Goal: Task Accomplishment & Management: Manage account settings

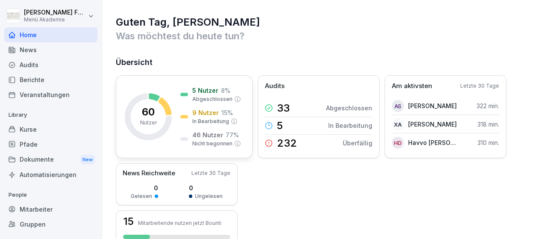
click at [206, 90] on p "5 Nutzer" at bounding box center [205, 90] width 26 height 9
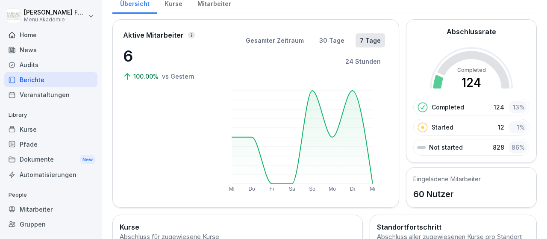
scroll to position [50, 0]
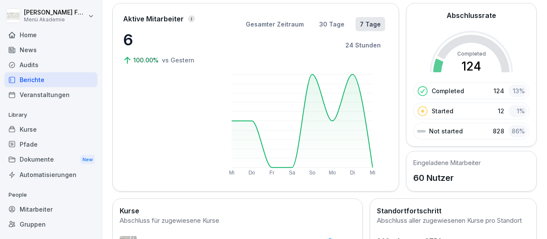
click at [38, 208] on div "Mitarbeiter" at bounding box center [50, 209] width 93 height 15
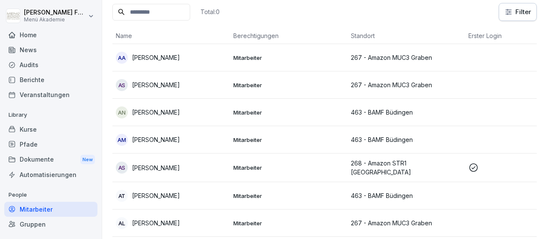
scroll to position [9, 0]
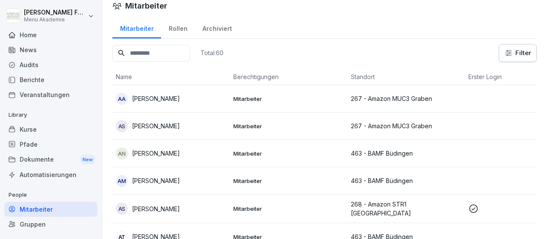
click at [519, 54] on html "[PERSON_NAME] Menü Akademie Home News Audits Berichte Veranstaltungen Library K…" at bounding box center [273, 119] width 547 height 239
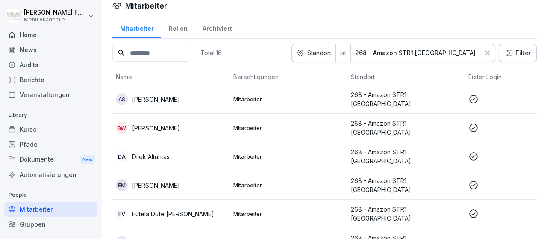
click at [148, 104] on p "[PERSON_NAME]" at bounding box center [156, 99] width 48 height 9
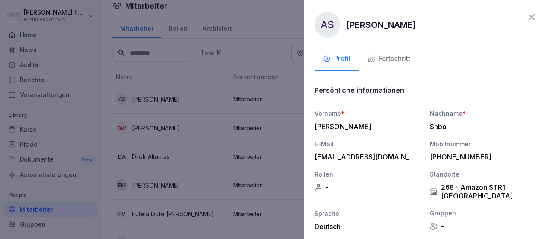
click at [384, 57] on div "Fortschritt" at bounding box center [388, 59] width 43 height 10
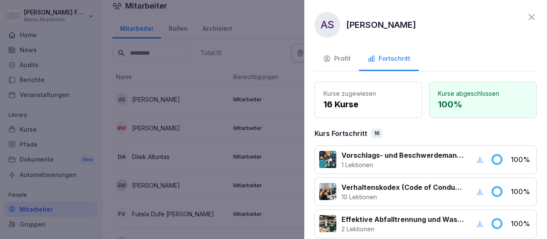
click at [532, 16] on icon at bounding box center [531, 17] width 10 height 10
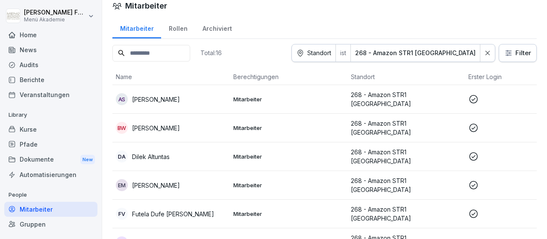
click at [180, 131] on p "[PERSON_NAME]" at bounding box center [156, 127] width 48 height 9
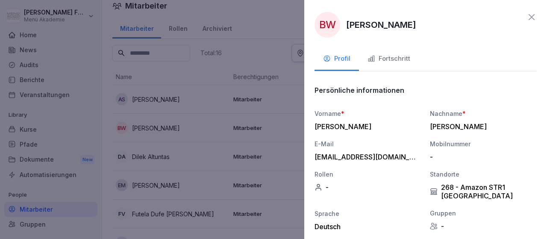
click at [389, 57] on div "Fortschritt" at bounding box center [388, 59] width 43 height 10
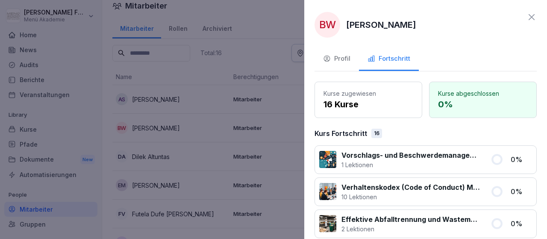
click at [298, 129] on div at bounding box center [273, 119] width 547 height 239
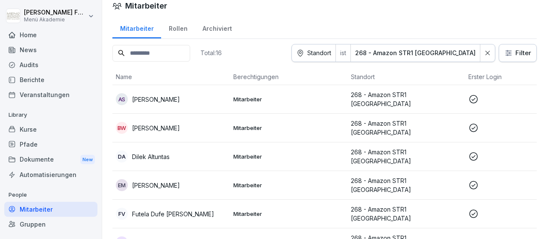
click at [160, 160] on p "Dilek Altuntas" at bounding box center [151, 156] width 38 height 9
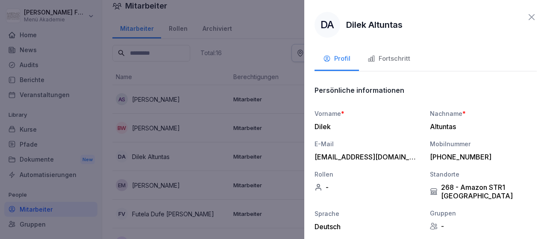
click at [397, 59] on div "Fortschritt" at bounding box center [388, 59] width 43 height 10
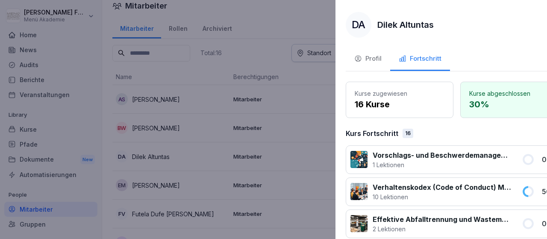
click at [293, 131] on div at bounding box center [273, 119] width 547 height 239
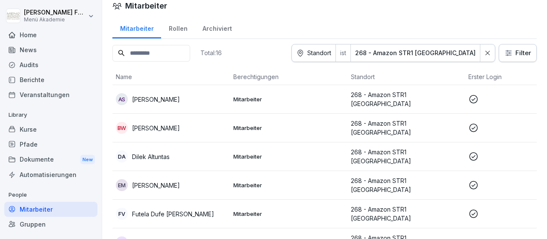
click at [156, 187] on p "[PERSON_NAME]" at bounding box center [156, 185] width 48 height 9
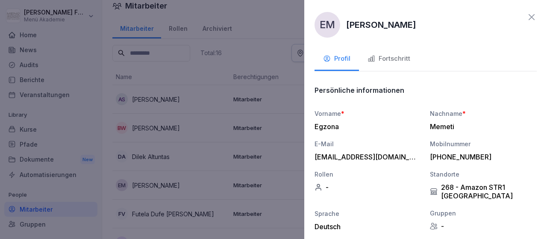
click at [394, 58] on div "Fortschritt" at bounding box center [388, 59] width 43 height 10
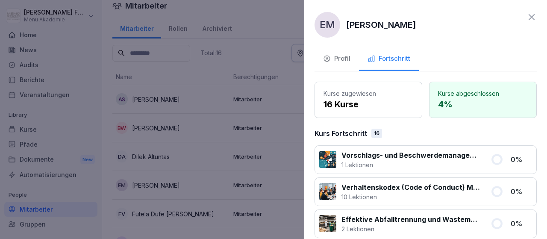
click at [300, 148] on div at bounding box center [273, 119] width 547 height 239
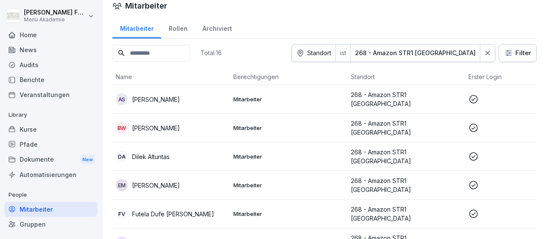
click at [187, 215] on p "Futela Dufe [PERSON_NAME]" at bounding box center [173, 213] width 82 height 9
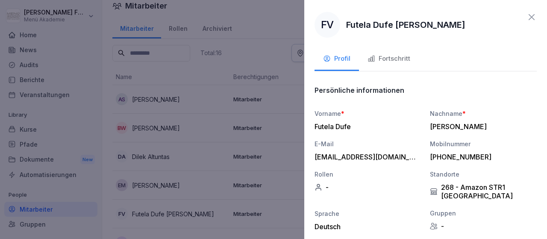
click at [398, 56] on div "Fortschritt" at bounding box center [388, 59] width 43 height 10
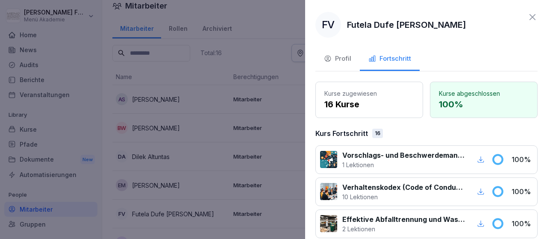
click at [294, 122] on div at bounding box center [273, 119] width 547 height 239
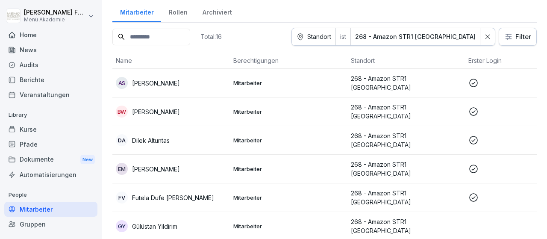
scroll to position [50, 0]
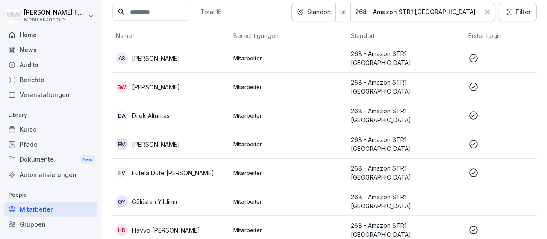
click at [164, 197] on p "Gülüstan Yildirim" at bounding box center [154, 201] width 45 height 9
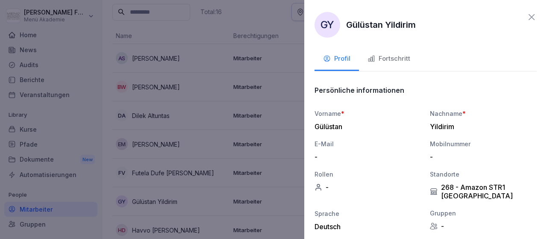
click at [385, 57] on div "Fortschritt" at bounding box center [388, 59] width 43 height 10
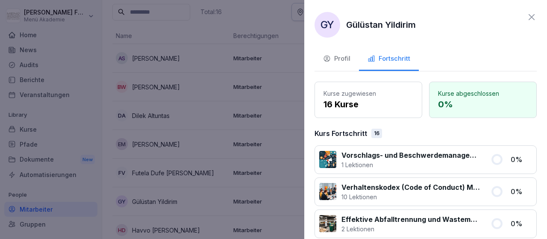
click at [302, 135] on div at bounding box center [273, 119] width 547 height 239
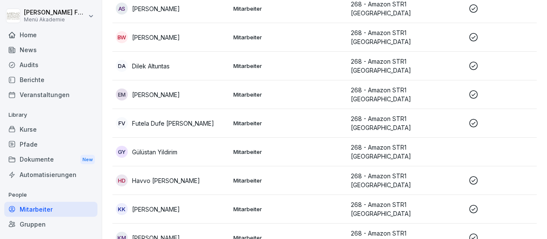
click at [178, 176] on p "Havvo [PERSON_NAME]" at bounding box center [166, 180] width 68 height 9
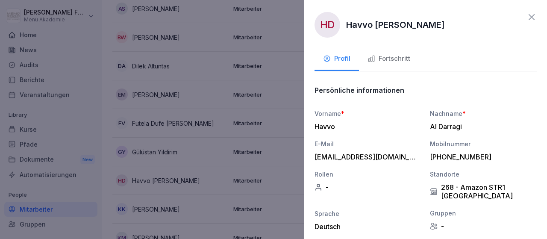
click at [393, 59] on div "Fortschritt" at bounding box center [388, 59] width 43 height 10
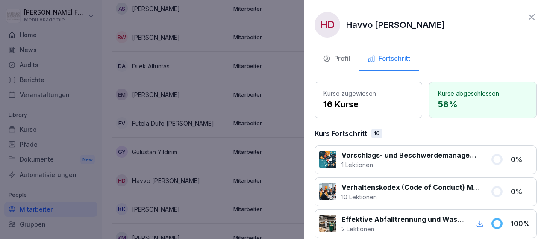
click at [303, 136] on div at bounding box center [273, 119] width 547 height 239
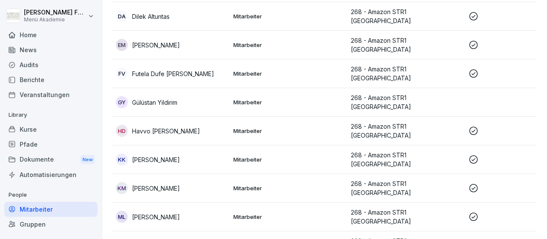
click at [174, 184] on p "[PERSON_NAME]" at bounding box center [156, 188] width 48 height 9
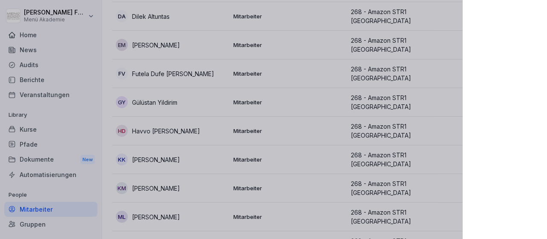
scroll to position [149, 0]
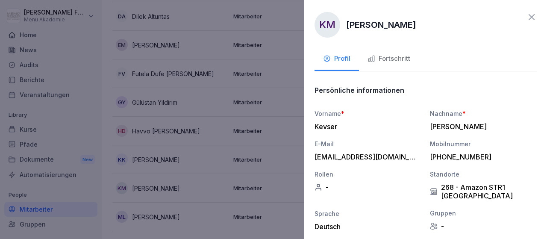
click at [402, 59] on div "Fortschritt" at bounding box center [388, 59] width 43 height 10
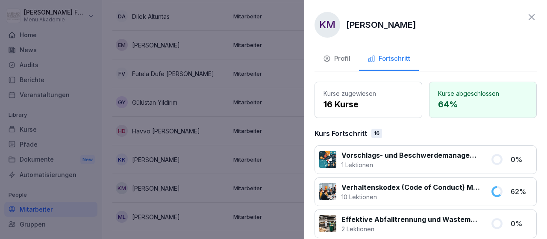
click at [297, 155] on div at bounding box center [273, 119] width 547 height 239
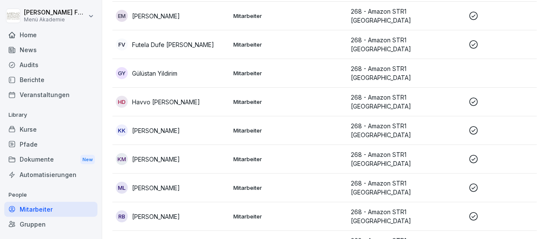
scroll to position [198, 0]
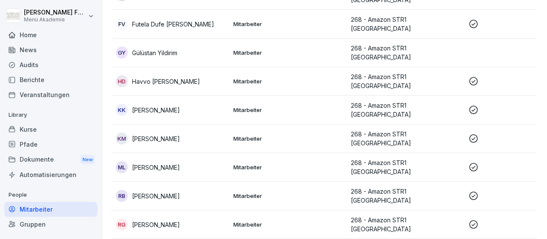
click at [173, 163] on p "[PERSON_NAME]" at bounding box center [156, 167] width 48 height 9
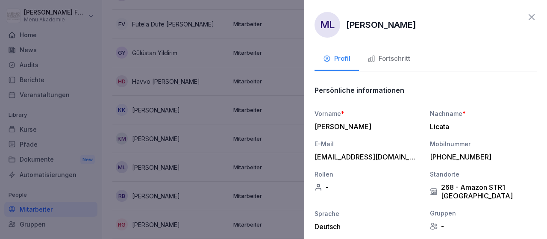
click at [393, 59] on div "Fortschritt" at bounding box center [388, 59] width 43 height 10
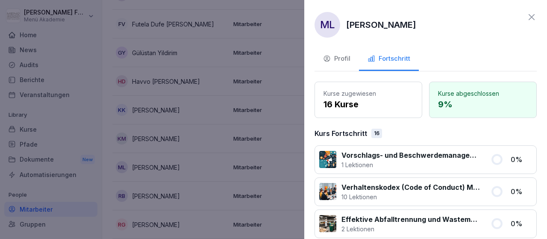
click at [294, 142] on div at bounding box center [273, 119] width 547 height 239
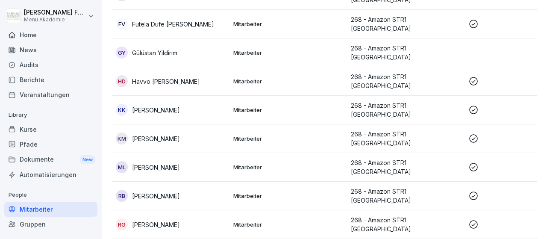
click at [162, 220] on p "[PERSON_NAME]" at bounding box center [156, 224] width 48 height 9
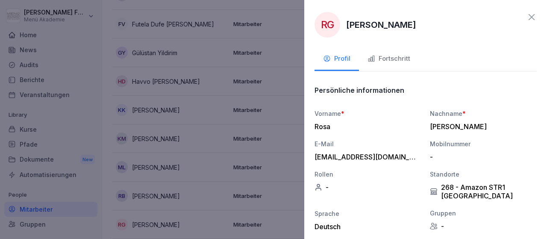
click at [395, 57] on div "Fortschritt" at bounding box center [388, 59] width 43 height 10
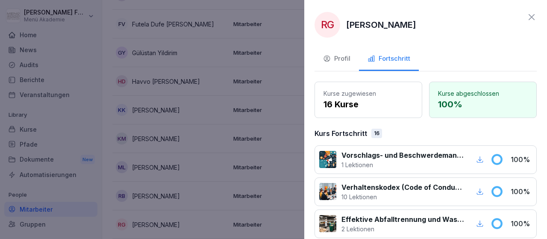
click at [299, 178] on div at bounding box center [273, 119] width 547 height 239
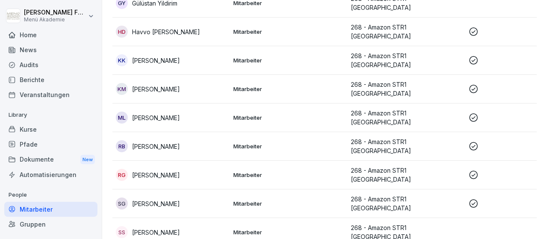
click at [196, 197] on div "SG [PERSON_NAME]" at bounding box center [171, 203] width 111 height 12
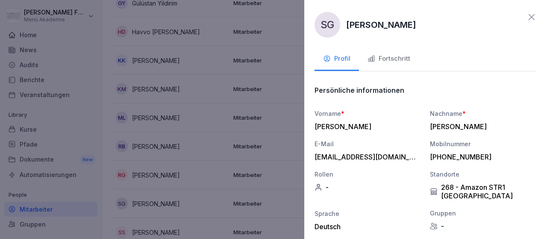
click at [394, 56] on div "Fortschritt" at bounding box center [388, 59] width 43 height 10
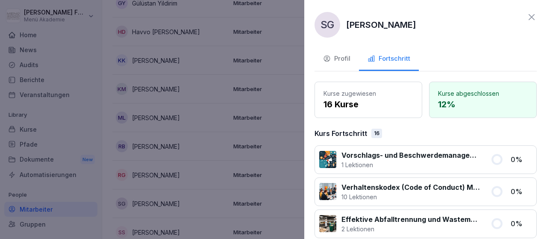
click at [299, 155] on div at bounding box center [273, 119] width 547 height 239
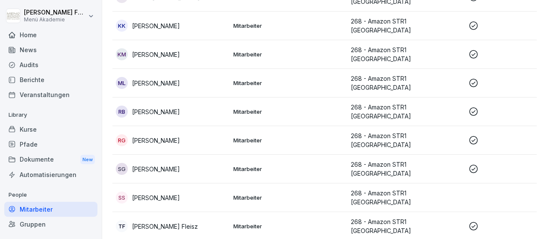
scroll to position [297, 0]
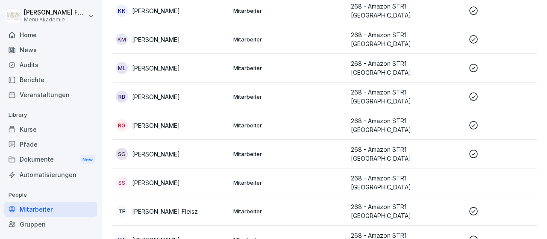
click at [184, 207] on p "[PERSON_NAME] Fleisz" at bounding box center [165, 211] width 66 height 9
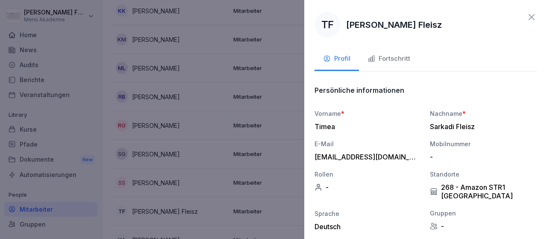
click at [400, 56] on div "Fortschritt" at bounding box center [388, 59] width 43 height 10
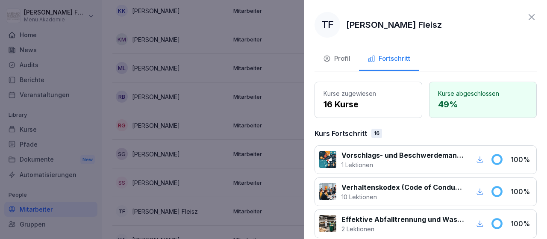
click at [303, 127] on div at bounding box center [273, 119] width 547 height 239
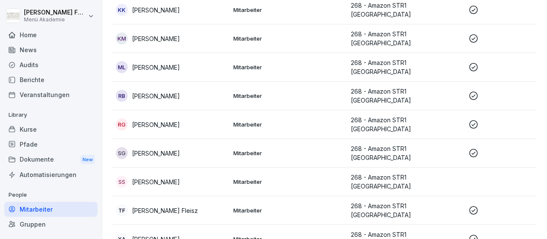
click at [162, 235] on p "[PERSON_NAME]" at bounding box center [156, 239] width 48 height 9
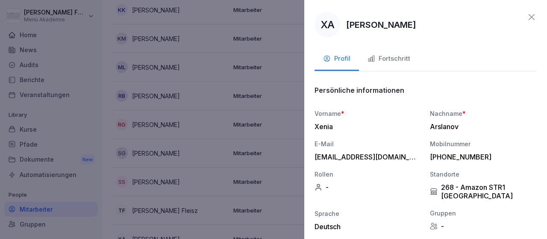
click at [399, 57] on div "Fortschritt" at bounding box center [388, 59] width 43 height 10
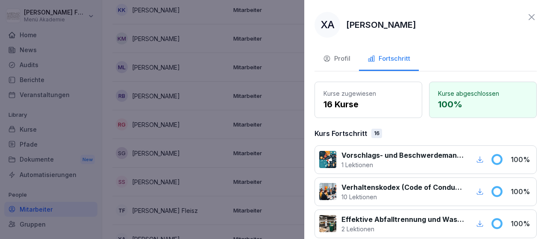
click at [303, 120] on div at bounding box center [273, 119] width 547 height 239
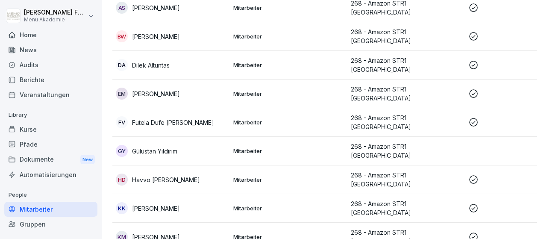
scroll to position [0, 0]
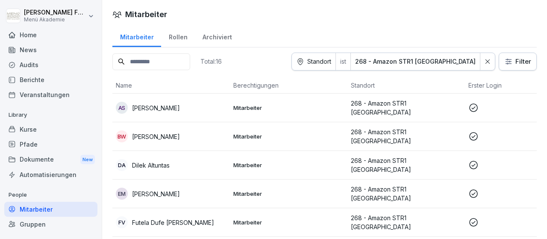
click at [519, 63] on html "[PERSON_NAME] Menü Akademie Home News Audits Berichte Veranstaltungen Library K…" at bounding box center [273, 119] width 547 height 239
click at [35, 34] on div "Home" at bounding box center [50, 34] width 93 height 15
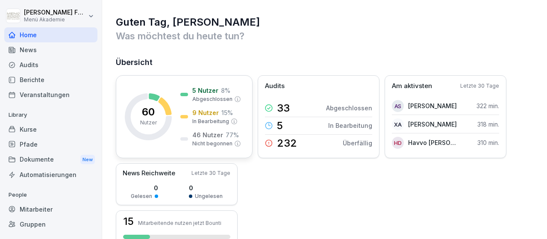
click at [164, 103] on icon at bounding box center [164, 106] width 13 height 18
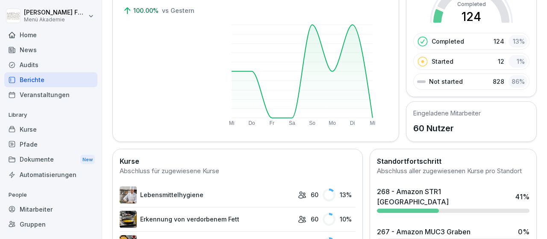
scroll to position [149, 0]
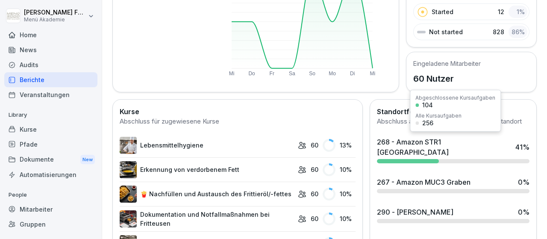
click at [397, 139] on div "268 - Amazon STR1 [GEOGRAPHIC_DATA]" at bounding box center [444, 147] width 134 height 21
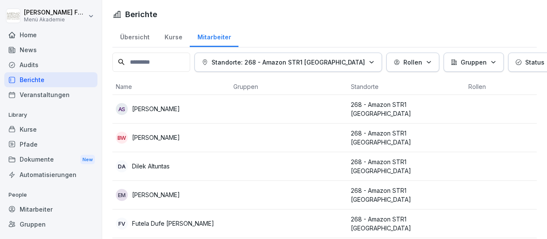
click at [546, 62] on icon "button" at bounding box center [551, 62] width 6 height 6
click at [173, 32] on div "Kurse" at bounding box center [173, 36] width 33 height 22
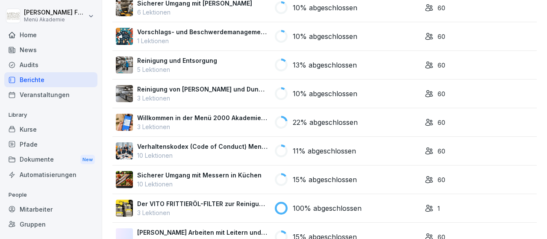
scroll to position [394, 0]
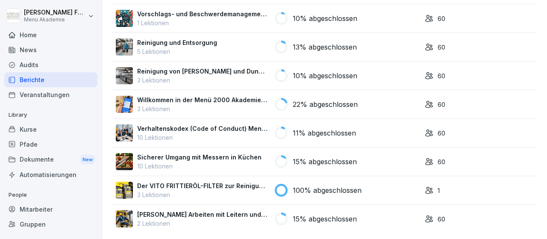
click at [28, 62] on div "Audits" at bounding box center [50, 64] width 93 height 15
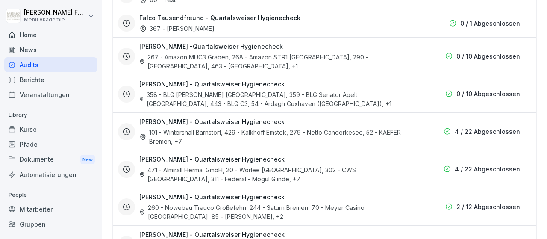
scroll to position [157, 0]
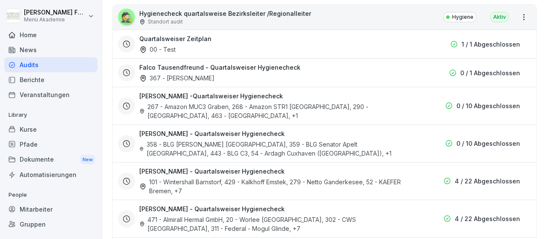
click at [168, 94] on h3 "[PERSON_NAME] -Quartalsweiser Hygienecheck" at bounding box center [211, 95] width 144 height 9
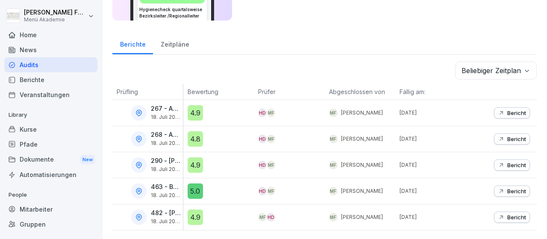
scroll to position [72, 0]
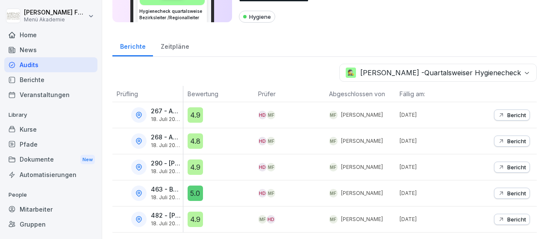
click at [518, 114] on p "Bericht" at bounding box center [516, 114] width 19 height 7
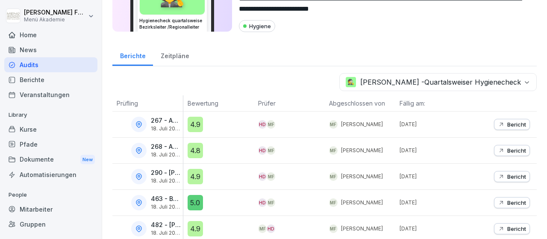
scroll to position [72, 0]
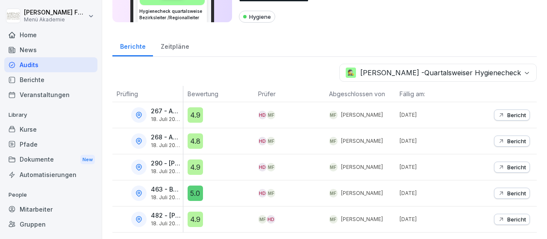
click at [528, 71] on body "**********" at bounding box center [273, 119] width 547 height 239
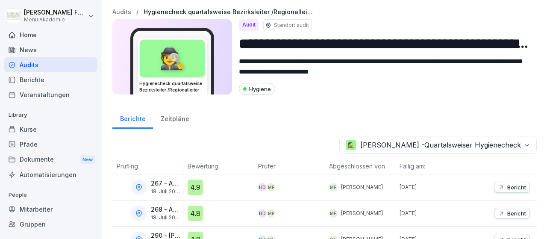
click at [526, 141] on body "**********" at bounding box center [273, 119] width 547 height 239
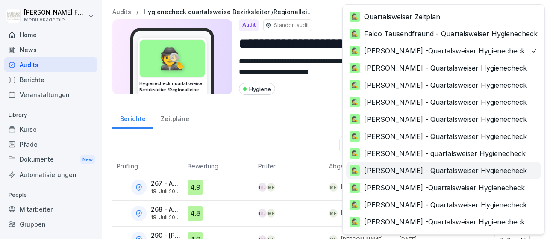
scroll to position [5, 0]
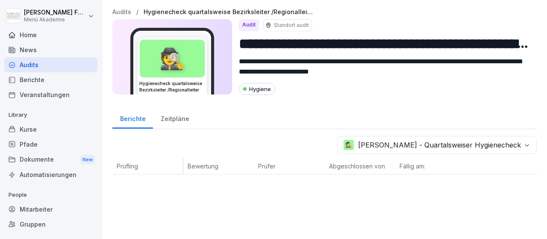
click at [437, 143] on body "**********" at bounding box center [273, 119] width 547 height 239
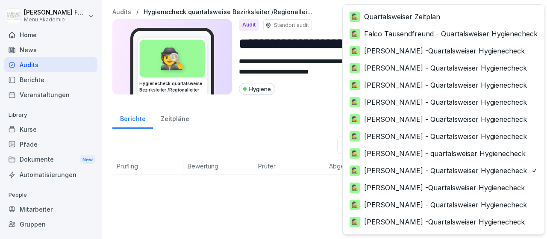
scroll to position [30, 0]
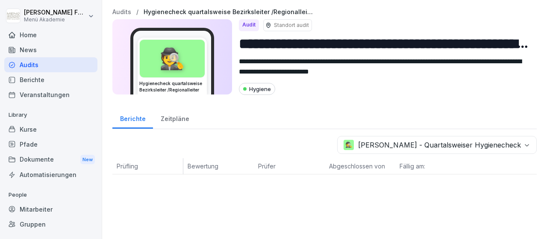
click at [33, 79] on div "Berichte" at bounding box center [50, 79] width 93 height 15
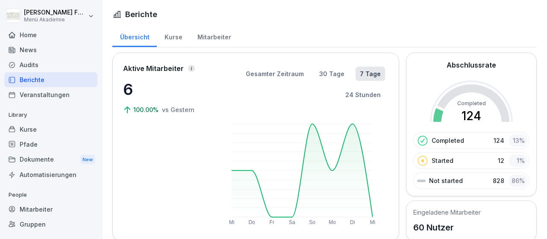
click at [35, 61] on div "Audits" at bounding box center [50, 64] width 93 height 15
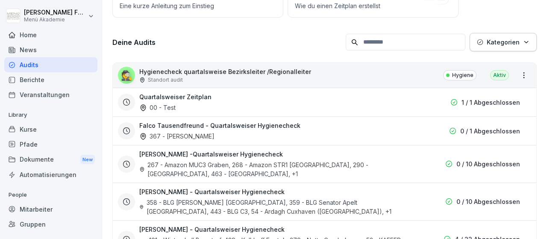
scroll to position [149, 0]
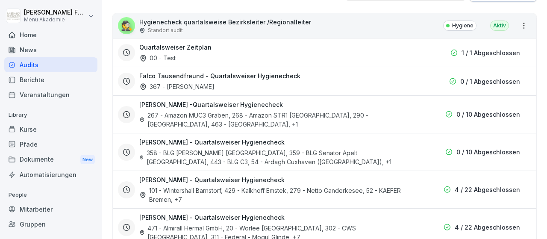
click at [287, 189] on div "101 - Wintershall Barnstorf, 429 - Kalkhoff Emstek, 279 - Netto Ganderkesee, 52…" at bounding box center [276, 195] width 274 height 18
